Goal: Information Seeking & Learning: Learn about a topic

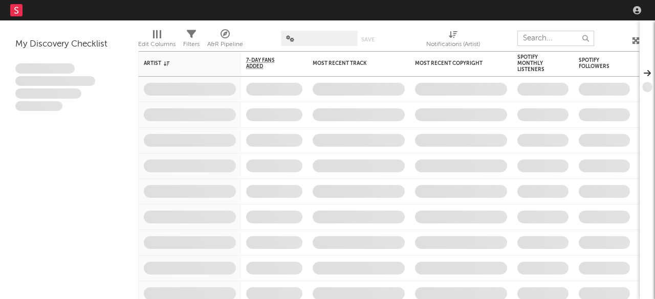
click at [569, 40] on input "text" at bounding box center [555, 38] width 77 height 15
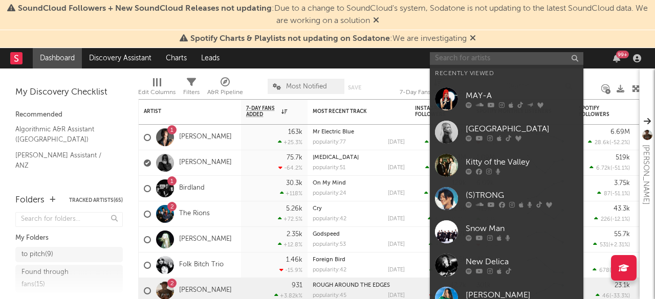
click at [515, 59] on input "text" at bounding box center [506, 58] width 153 height 13
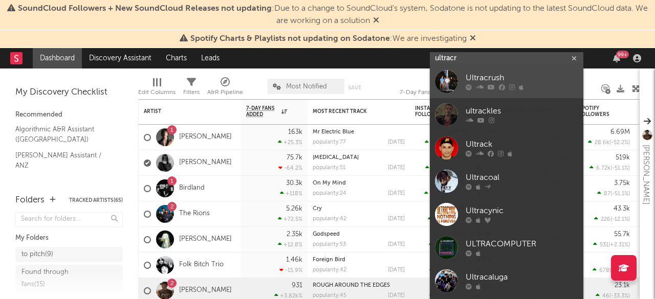
type input "ultracr"
click at [513, 78] on div "Ultracrush" at bounding box center [521, 78] width 113 height 12
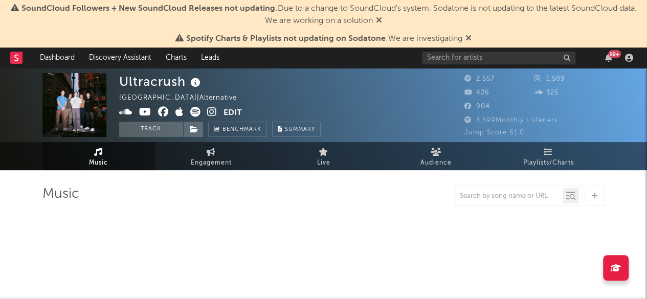
select select "1w"
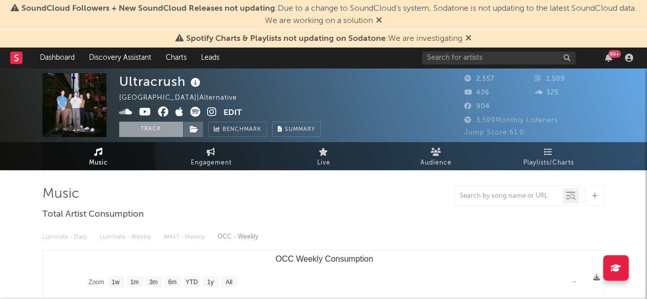
click at [164, 132] on button "Track" at bounding box center [151, 129] width 64 height 15
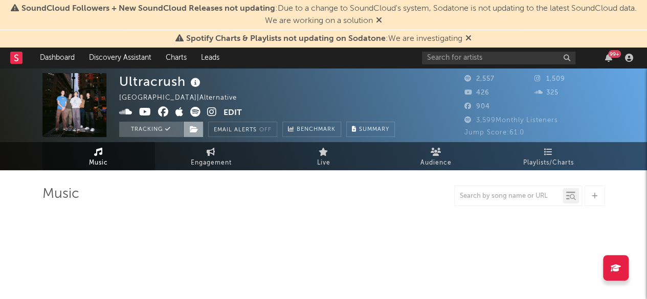
click at [193, 129] on icon at bounding box center [194, 129] width 9 height 7
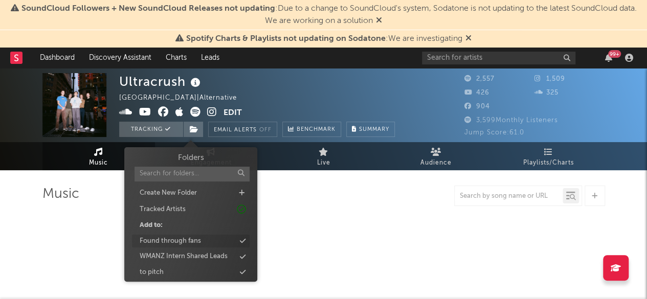
select select "1w"
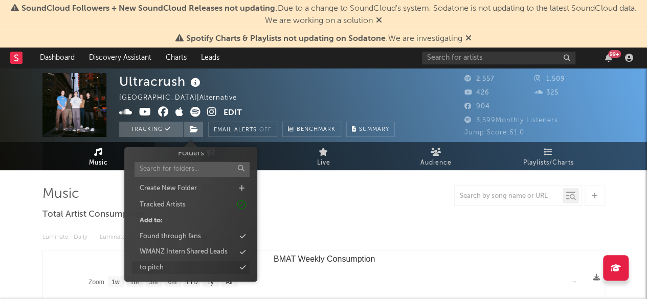
click at [185, 263] on div "to pitch" at bounding box center [191, 267] width 118 height 13
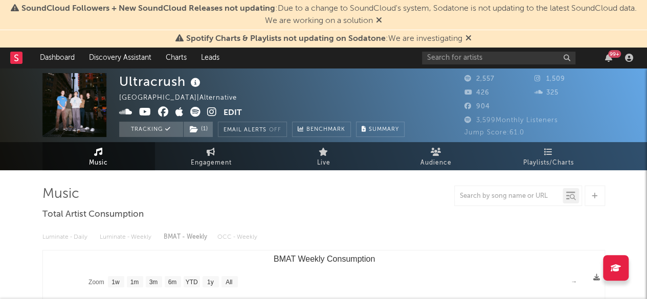
click at [347, 196] on div at bounding box center [323, 196] width 563 height 20
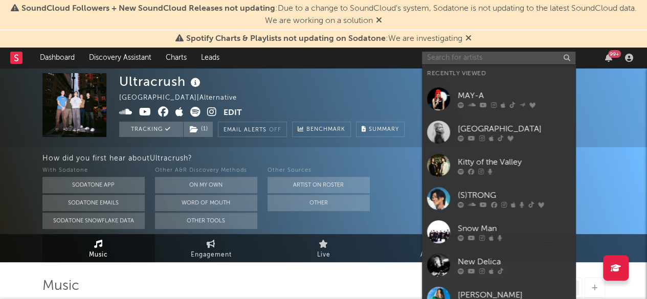
click at [468, 63] on input "text" at bounding box center [498, 58] width 153 height 13
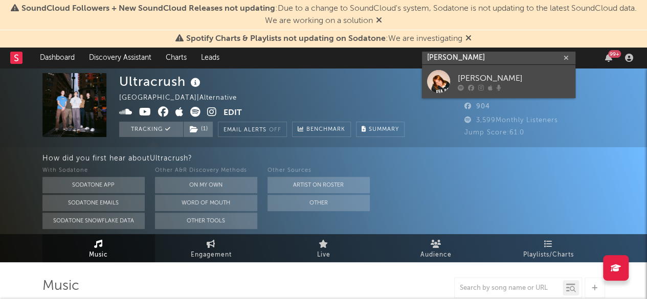
type input "[PERSON_NAME]"
click at [482, 85] on icon at bounding box center [481, 87] width 6 height 6
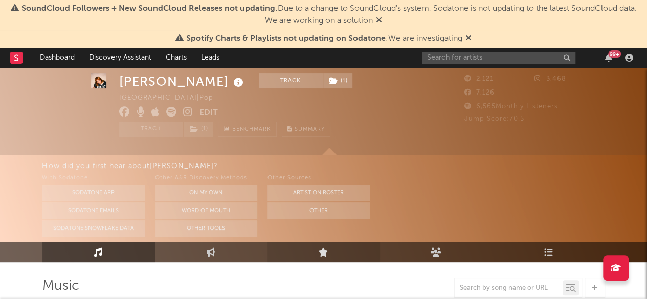
scroll to position [32, 0]
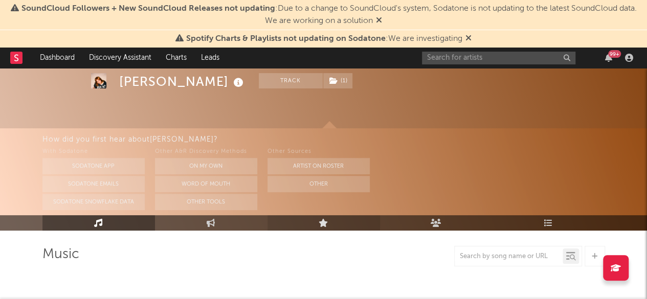
select select "6m"
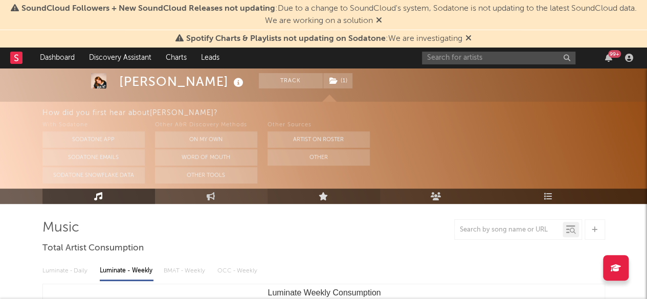
scroll to position [0, 0]
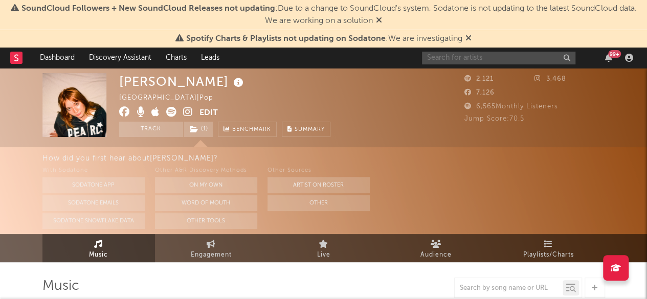
click at [479, 58] on input "text" at bounding box center [498, 58] width 153 height 13
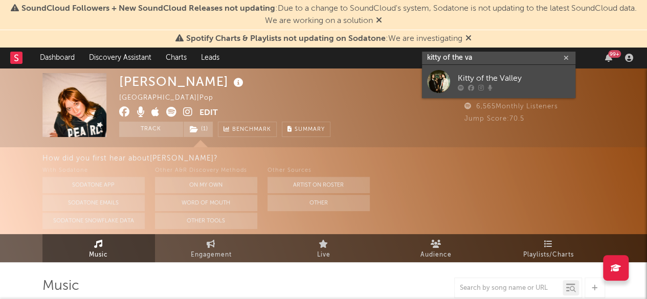
type input "kitty of the va"
click at [494, 90] on div at bounding box center [514, 87] width 113 height 6
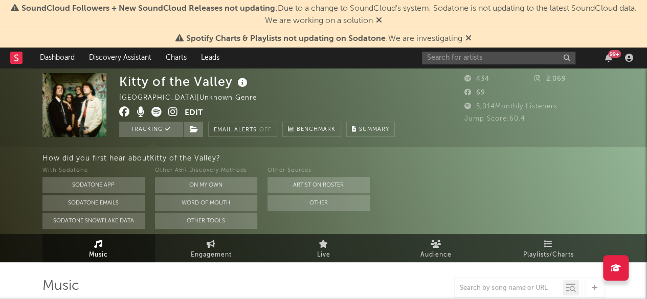
select select "1w"
click at [157, 130] on button "Tracking" at bounding box center [151, 129] width 64 height 15
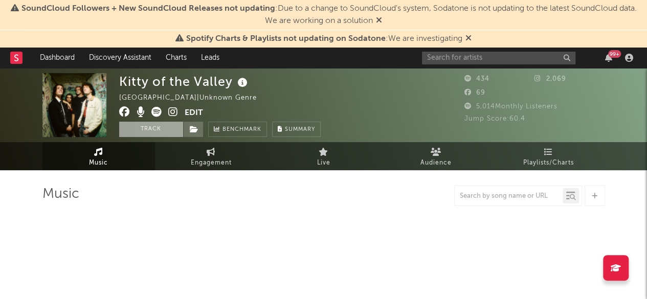
click at [157, 130] on button "Track" at bounding box center [151, 129] width 64 height 15
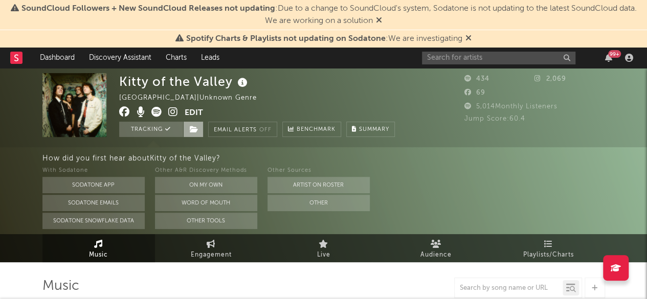
click at [196, 129] on icon at bounding box center [194, 129] width 9 height 7
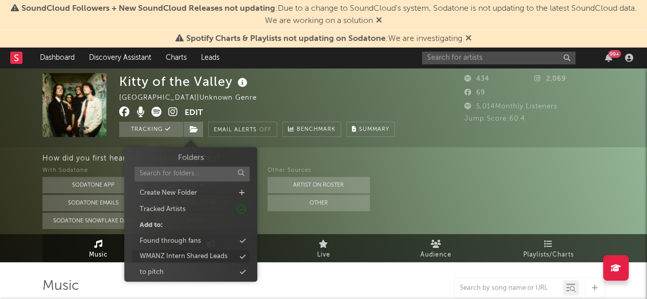
select select "1w"
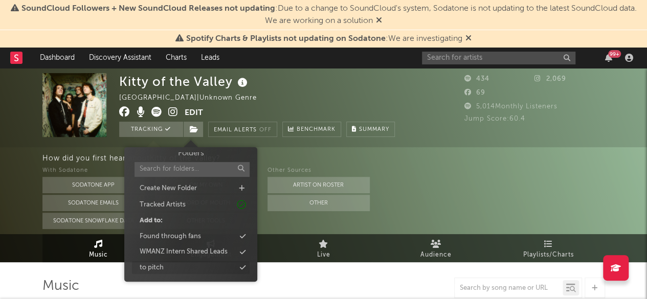
click at [188, 263] on div "to pitch" at bounding box center [191, 267] width 118 height 13
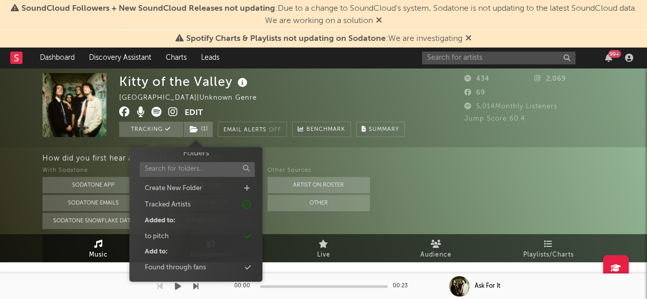
click at [345, 279] on div "00:00 00:23" at bounding box center [323, 287] width 179 height 26
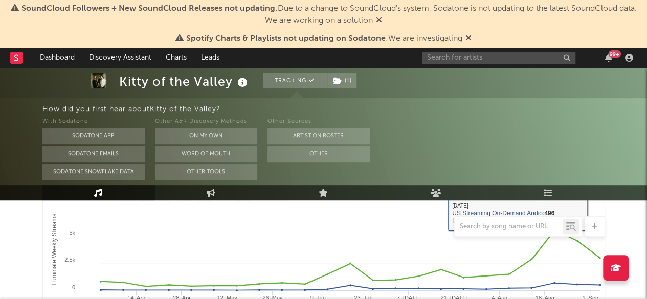
scroll to position [440, 0]
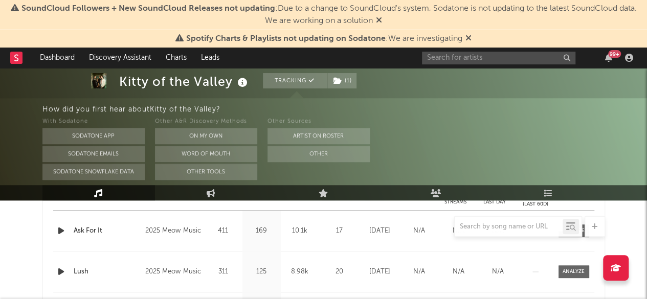
click at [611, 218] on div "Kitty of the Valley Tracking ( 1 ) [GEOGRAPHIC_DATA] | Unknown Genre Edit Track…" at bounding box center [323, 175] width 647 height 1095
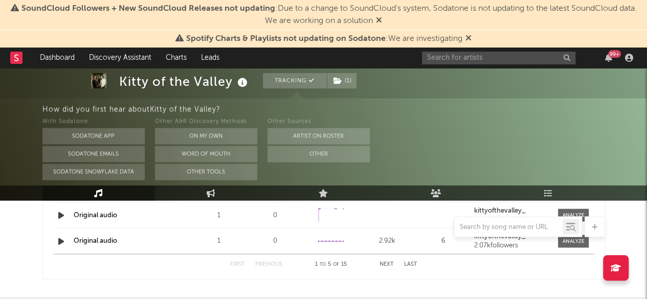
scroll to position [862, 0]
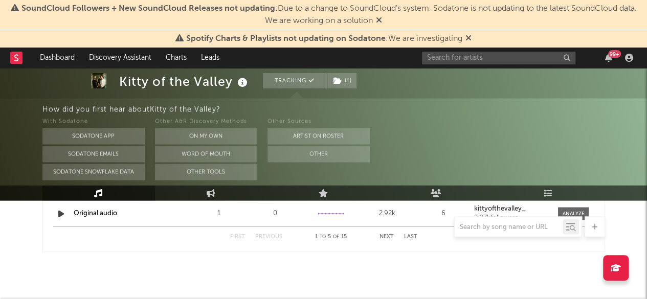
click at [471, 38] on icon at bounding box center [468, 38] width 6 height 8
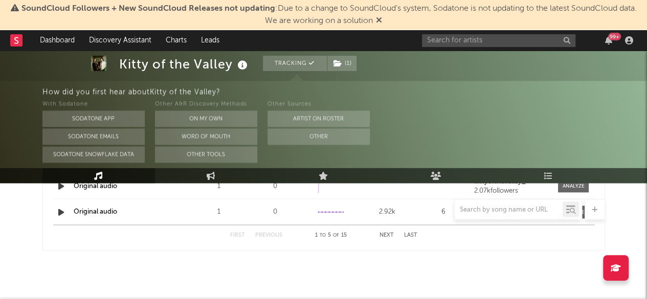
scroll to position [845, 0]
click at [378, 20] on icon at bounding box center [379, 20] width 6 height 8
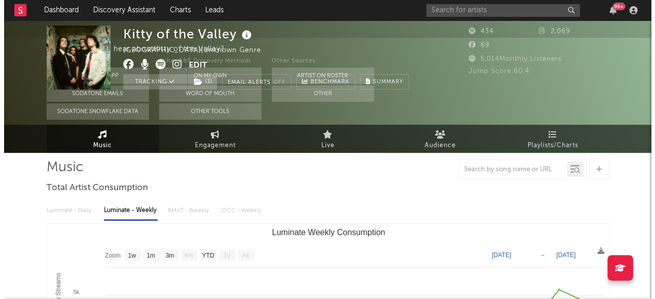
scroll to position [0, 0]
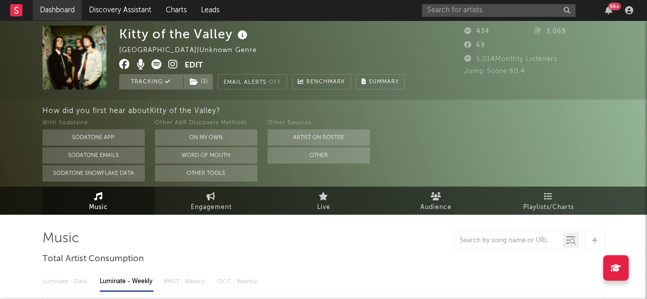
click at [56, 15] on link "Dashboard" at bounding box center [57, 10] width 49 height 20
